Goal: Contribute content

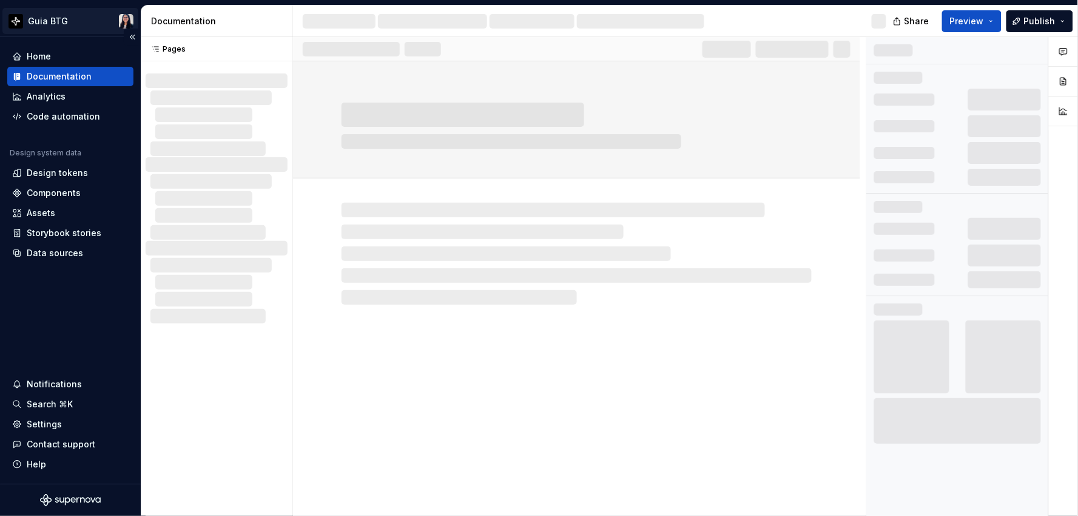
click at [47, 15] on html "Guia BTG Home Documentation Analytics Code automation Design system data Design…" at bounding box center [539, 258] width 1078 height 516
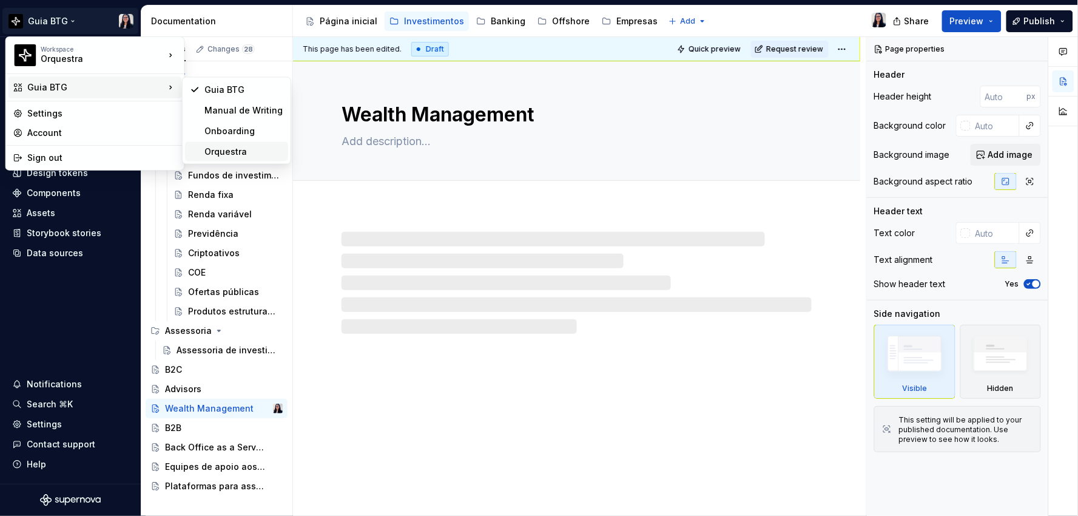
click at [241, 155] on div "Orquestra" at bounding box center [243, 152] width 79 height 12
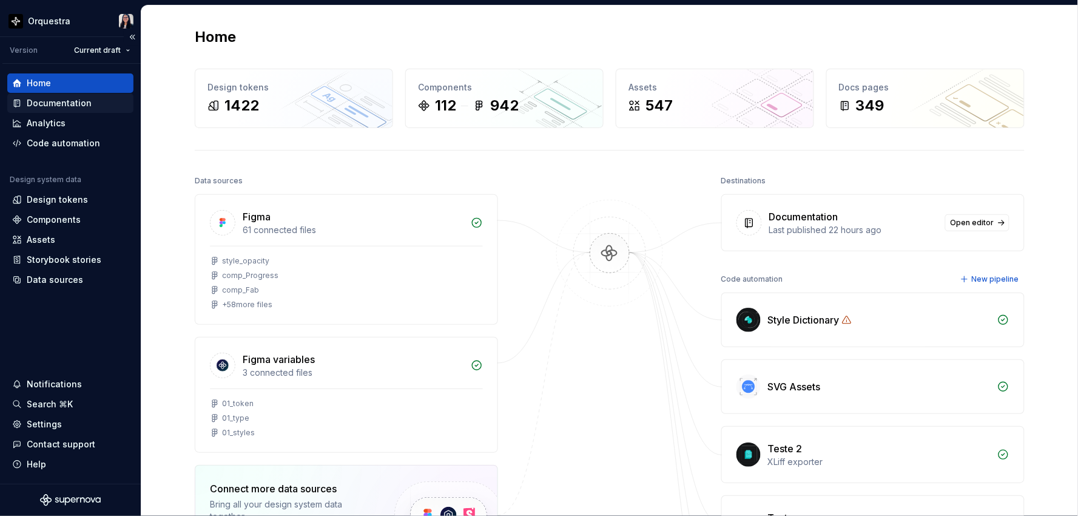
click at [82, 95] on div "Documentation" at bounding box center [70, 102] width 126 height 19
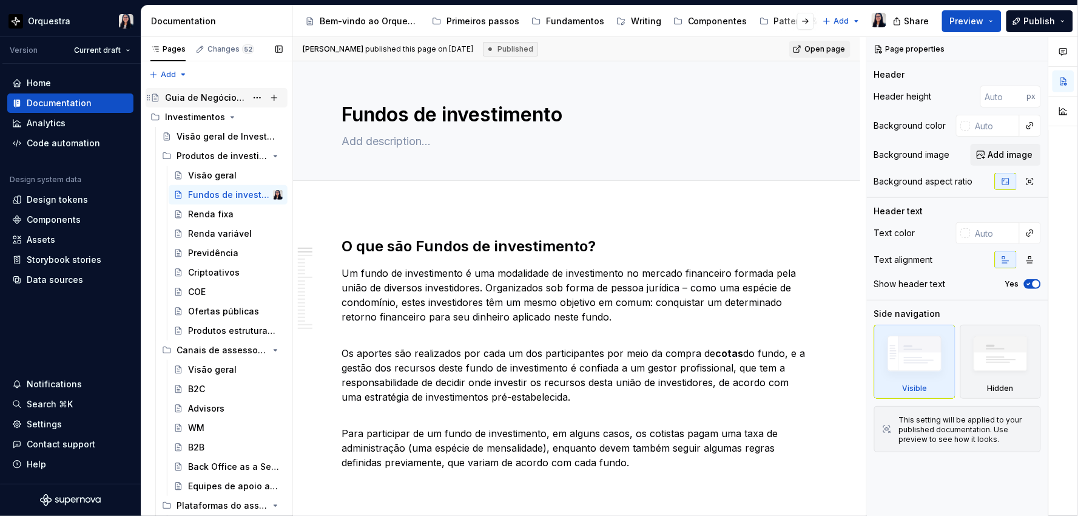
click at [194, 98] on div "Guia de Negócios para UX" at bounding box center [205, 98] width 81 height 12
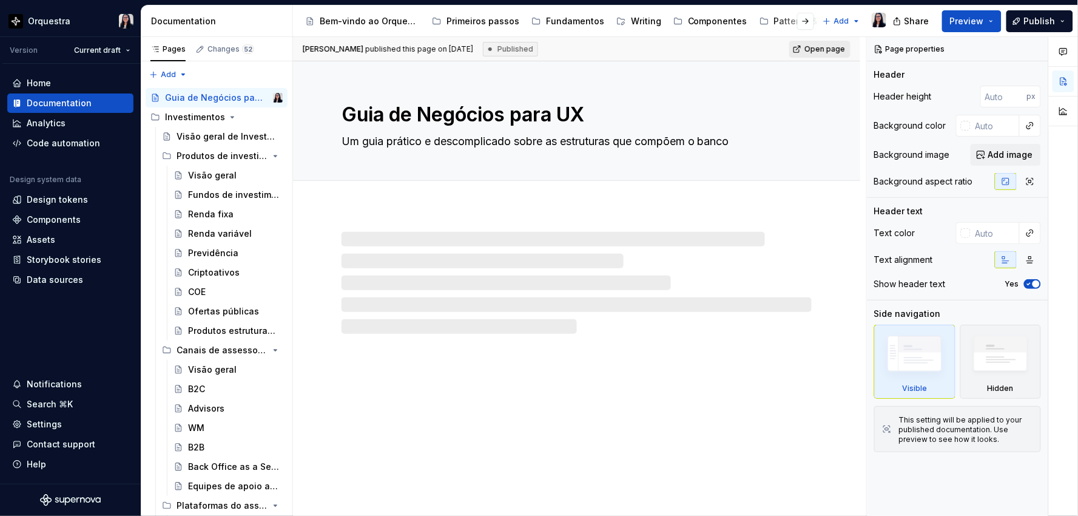
click at [828, 49] on span "Open page" at bounding box center [824, 49] width 41 height 10
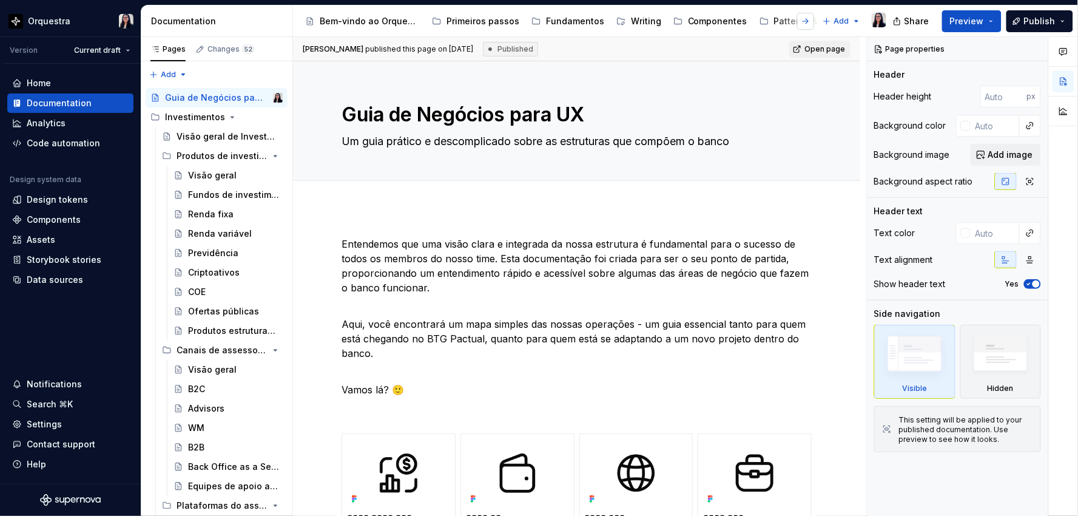
click at [807, 21] on button "button" at bounding box center [805, 21] width 17 height 17
drag, startPoint x: 768, startPoint y: 20, endPoint x: 760, endPoint y: 22, distance: 8.7
click at [760, 22] on div "Guia de negócios" at bounding box center [797, 21] width 75 height 12
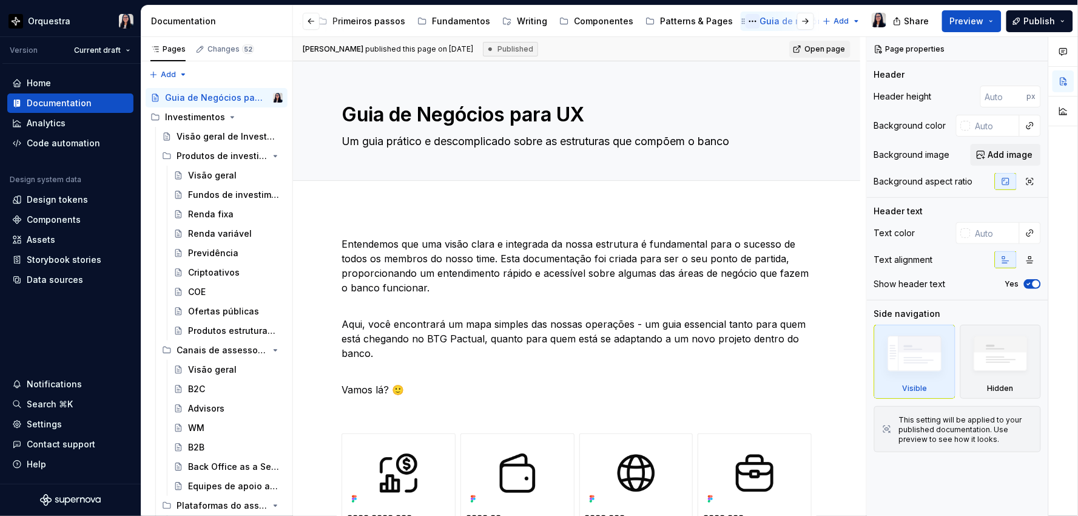
click at [745, 21] on button "Page tree" at bounding box center [752, 21] width 15 height 15
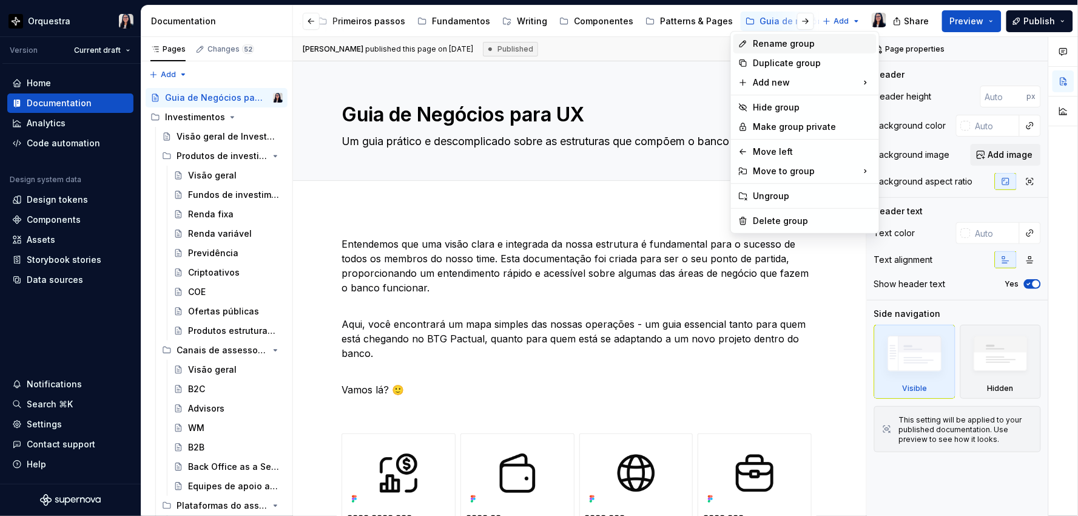
type textarea "*"
click at [762, 41] on div "Rename group" at bounding box center [812, 44] width 119 height 12
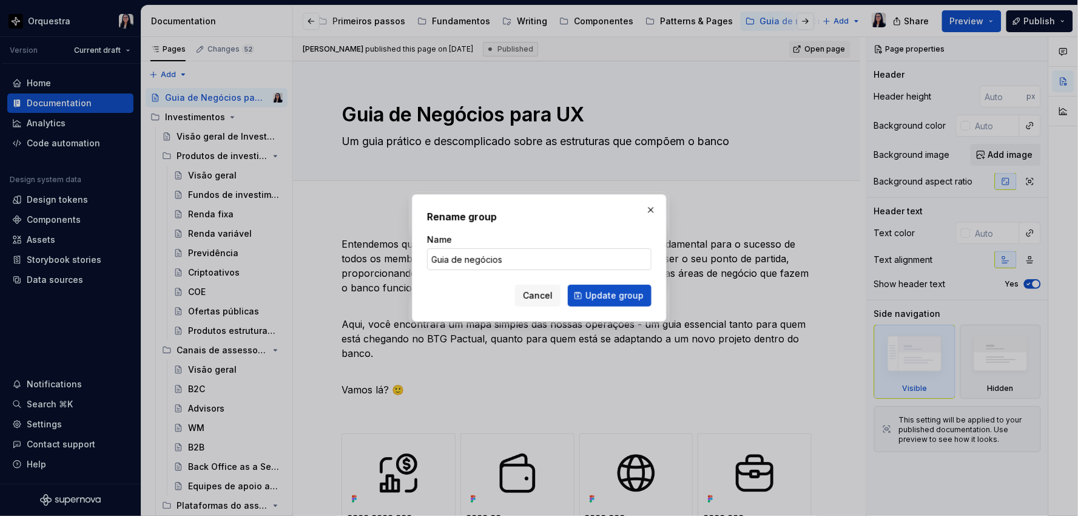
click at [468, 259] on input "Guia de negócios" at bounding box center [539, 259] width 224 height 22
type input "Guia de Negócios"
click at [614, 289] on span "Update group" at bounding box center [614, 295] width 58 height 12
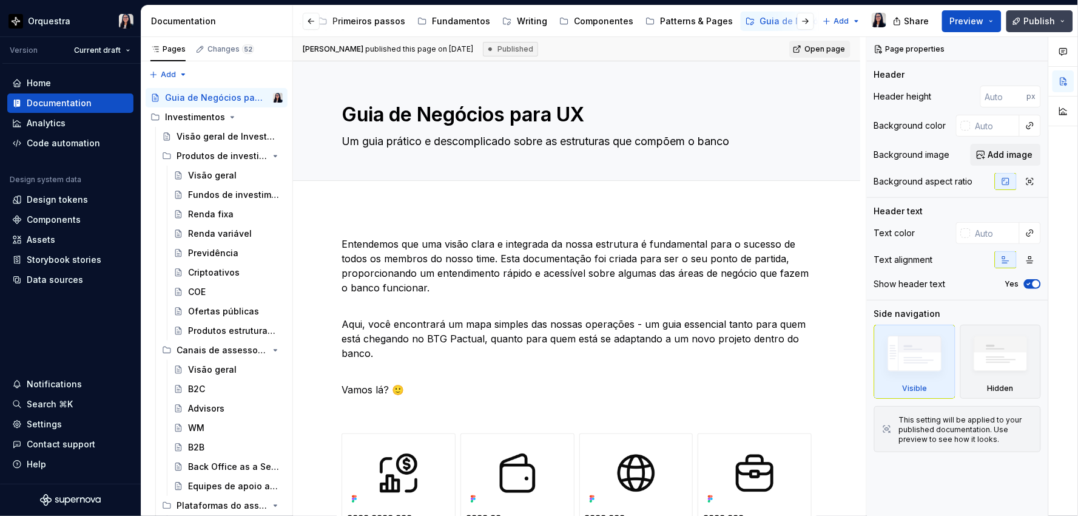
click at [1038, 18] on span "Publish" at bounding box center [1040, 21] width 32 height 12
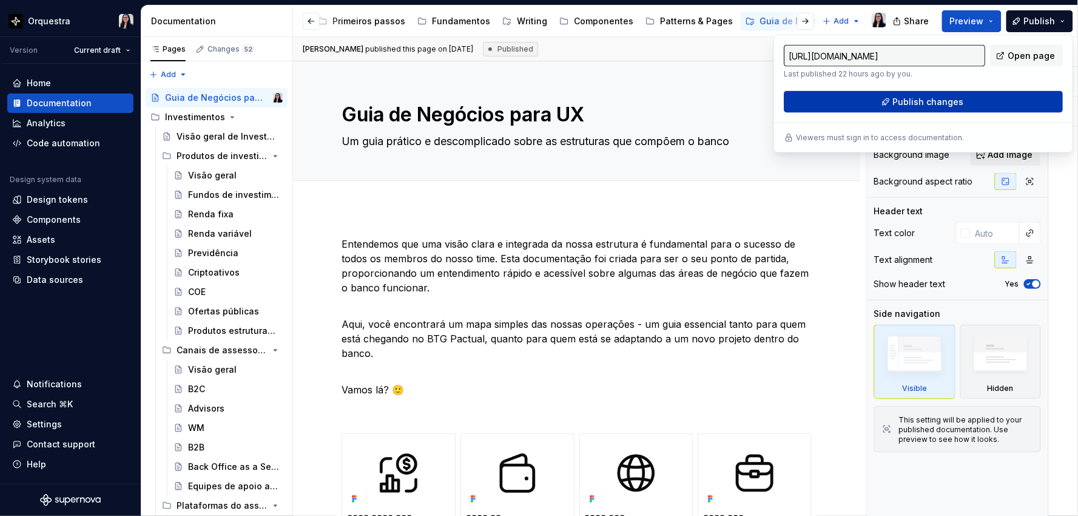
click at [858, 95] on button "Publish changes" at bounding box center [923, 102] width 279 height 22
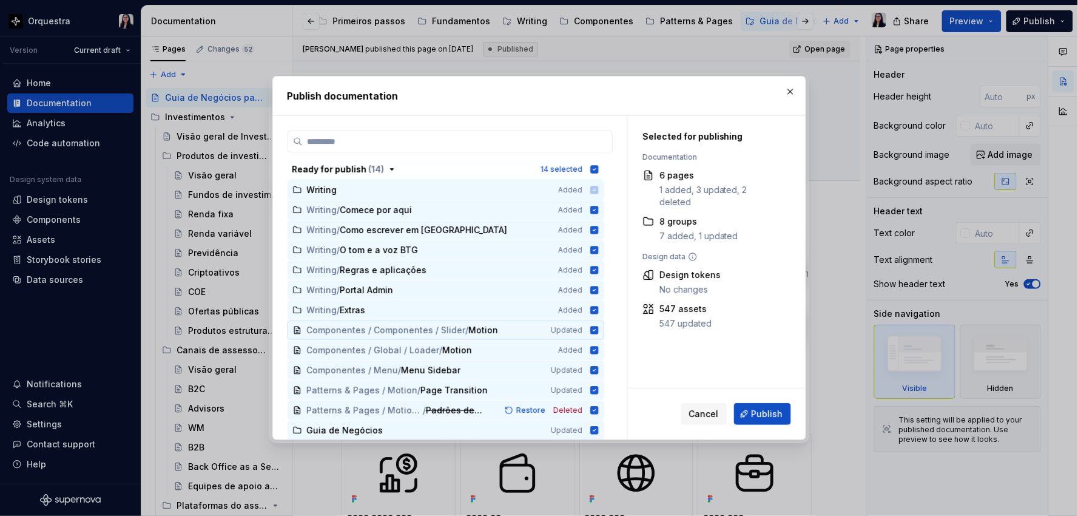
scroll to position [0, 0]
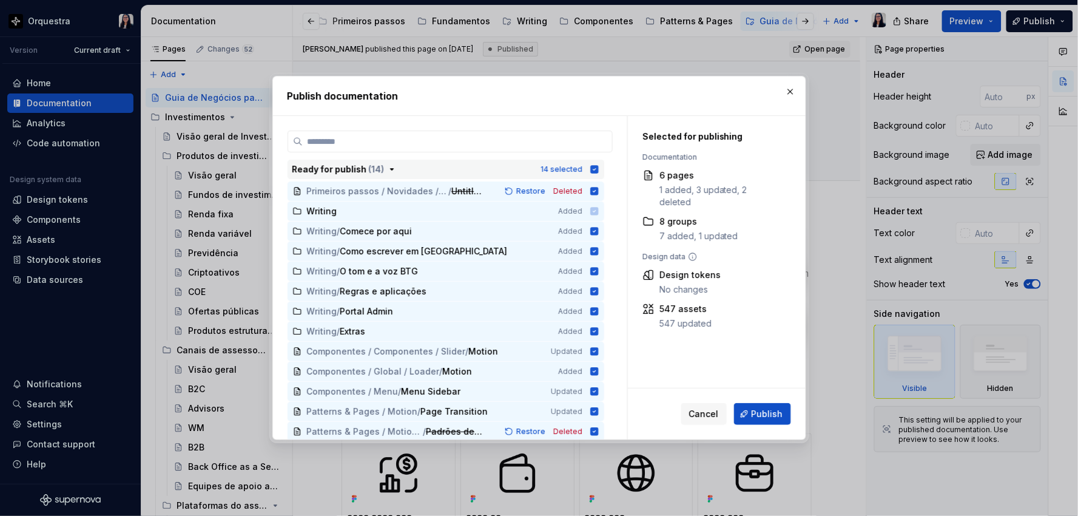
click at [596, 170] on icon "button" at bounding box center [594, 169] width 8 height 8
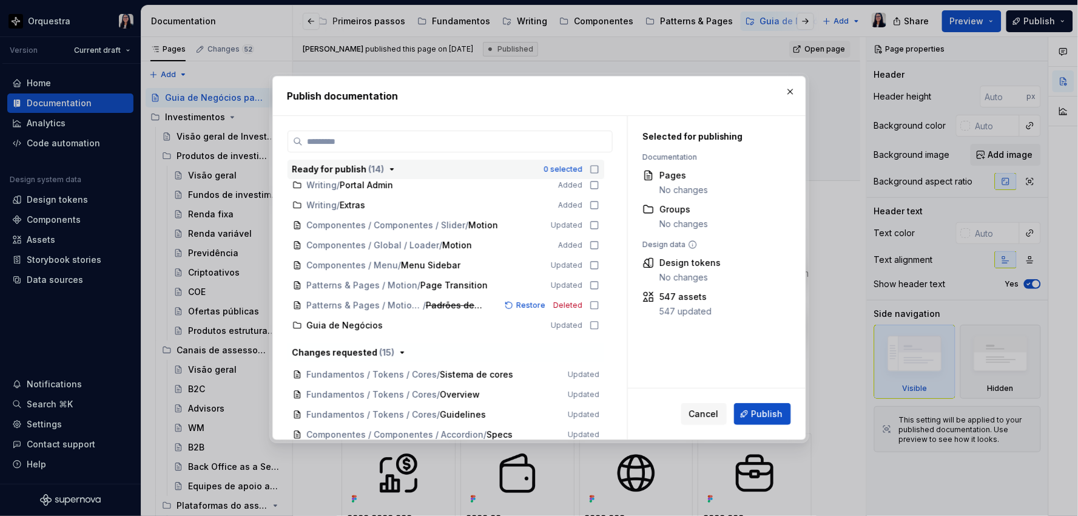
scroll to position [135, 0]
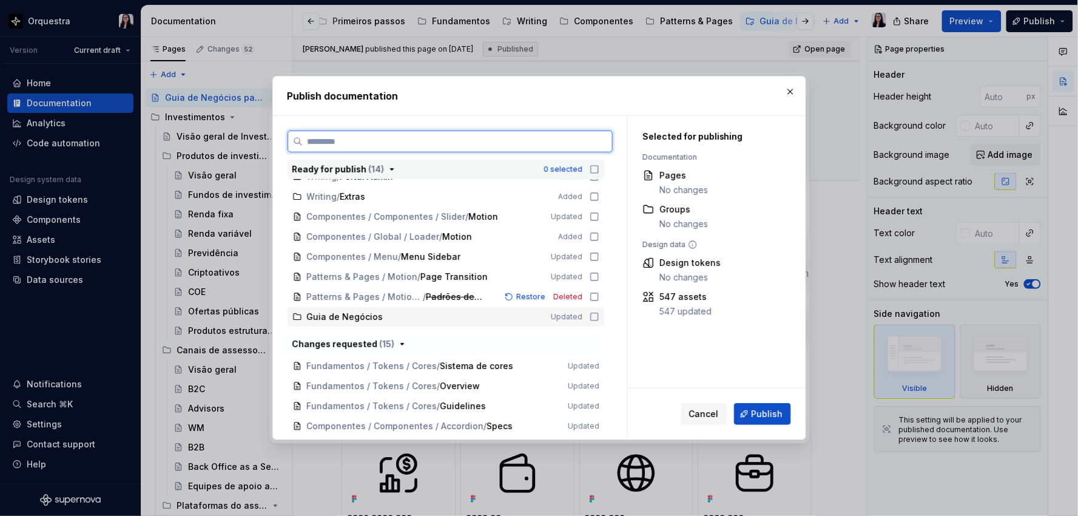
click at [594, 313] on icon at bounding box center [594, 316] width 7 height 7
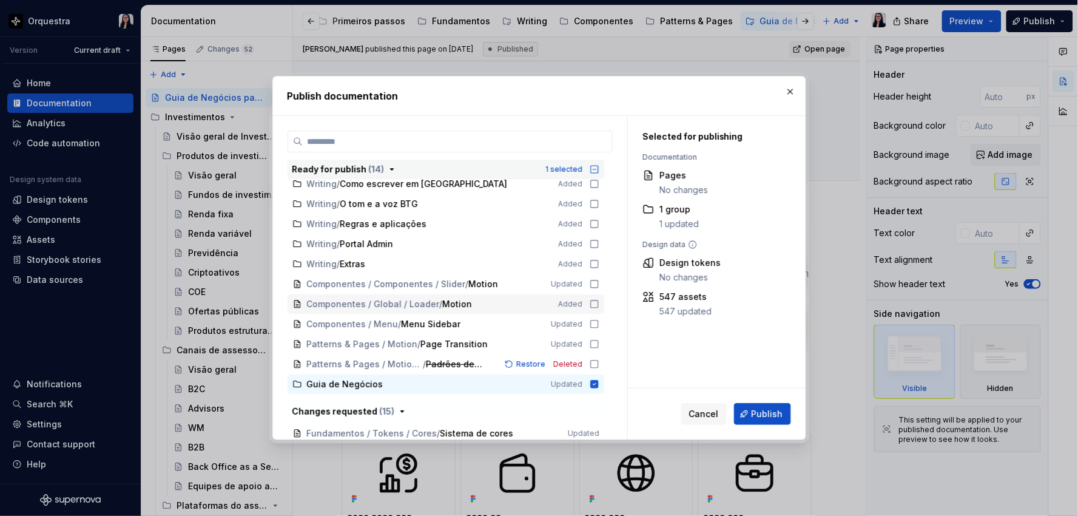
scroll to position [0, 0]
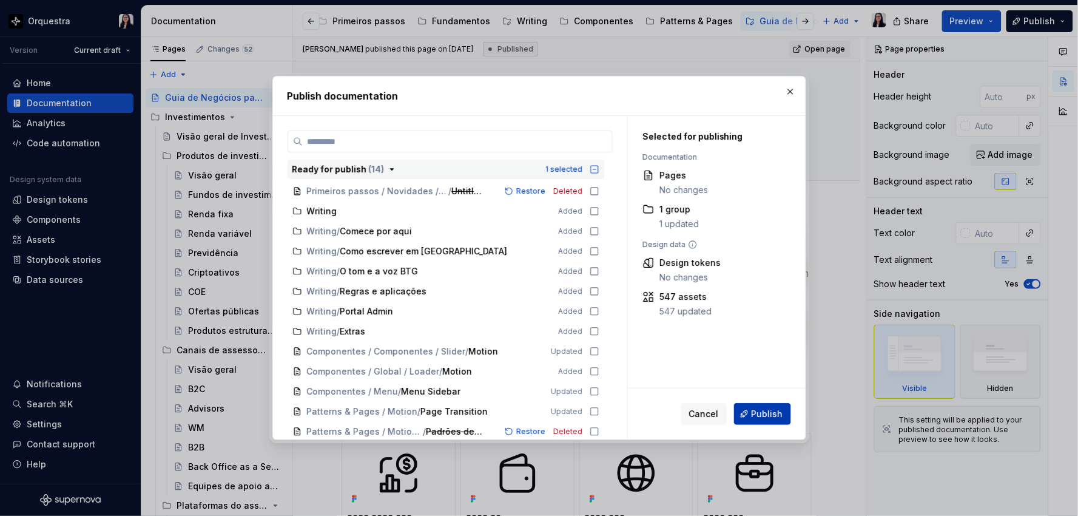
click at [761, 413] on span "Publish" at bounding box center [767, 414] width 32 height 12
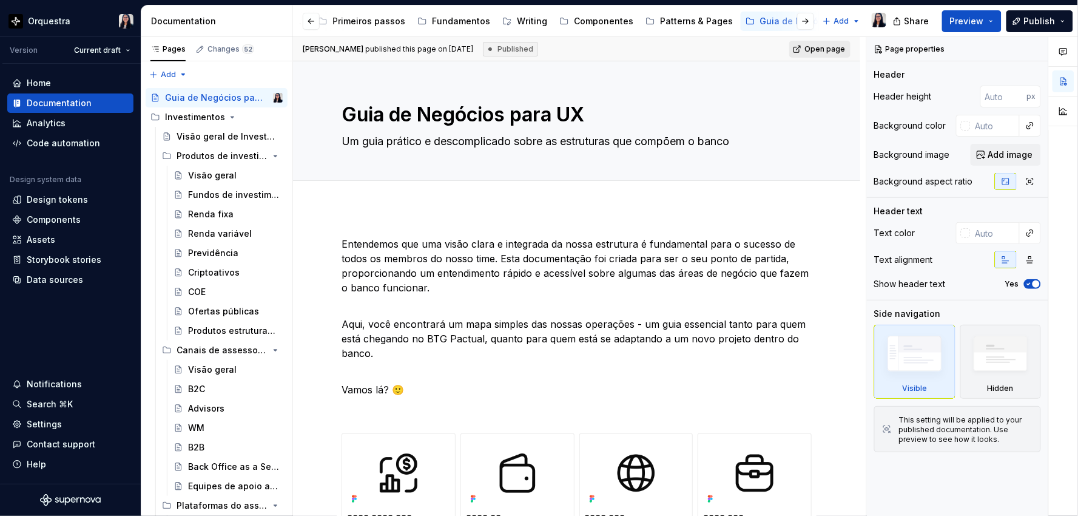
click at [819, 47] on span "Open page" at bounding box center [824, 49] width 41 height 10
type textarea "*"
